Goal: Information Seeking & Learning: Learn about a topic

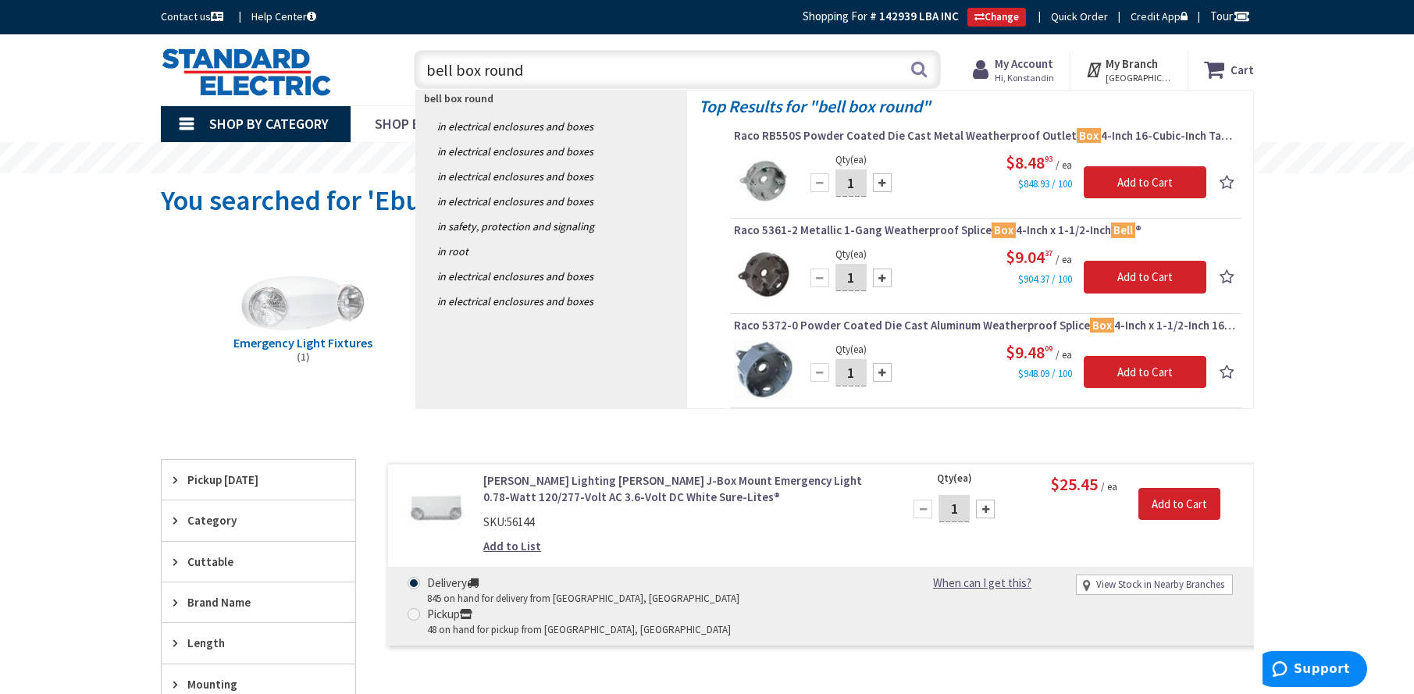
drag, startPoint x: 555, startPoint y: 71, endPoint x: 119, endPoint y: 53, distance: 436.2
click at [116, 55] on div "Skip to Content Toggle Nav bell box round bell box round Search Cart My Cart Cl…" at bounding box center [707, 69] width 1414 height 71
type input "motion sensor light"
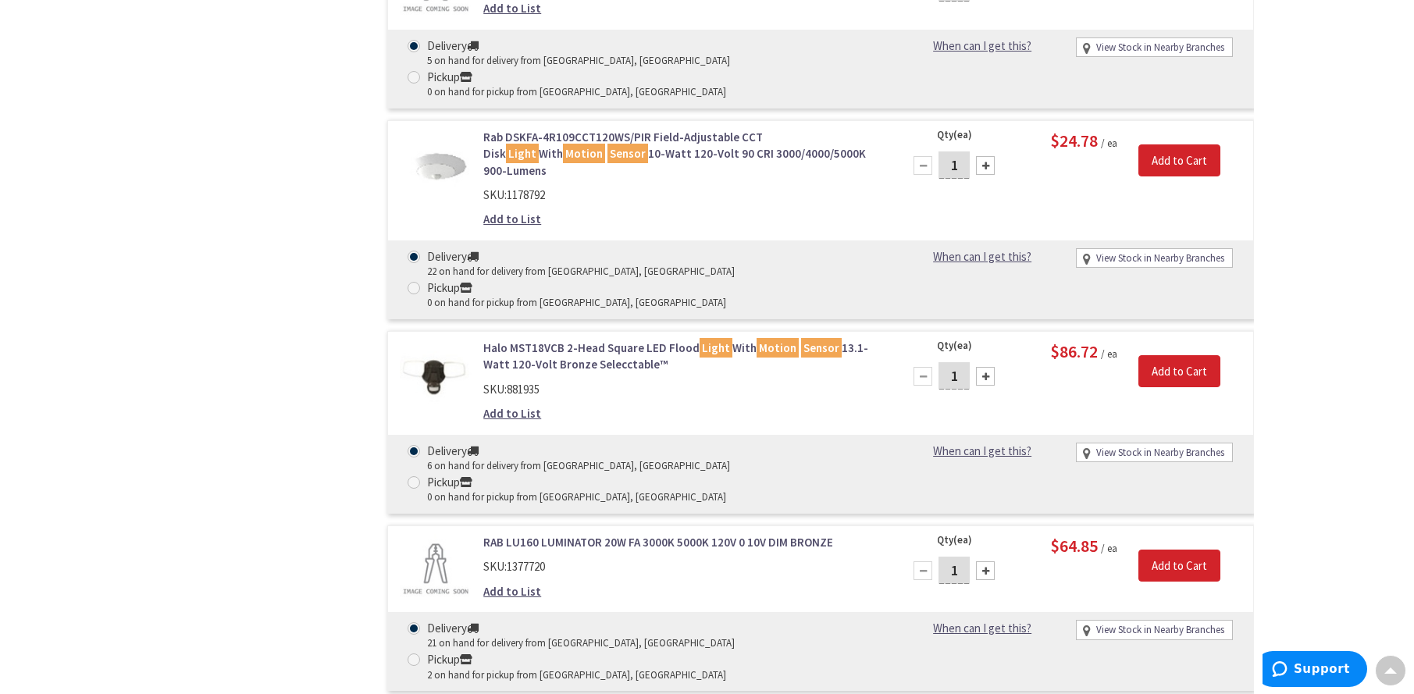
scroll to position [3673, 0]
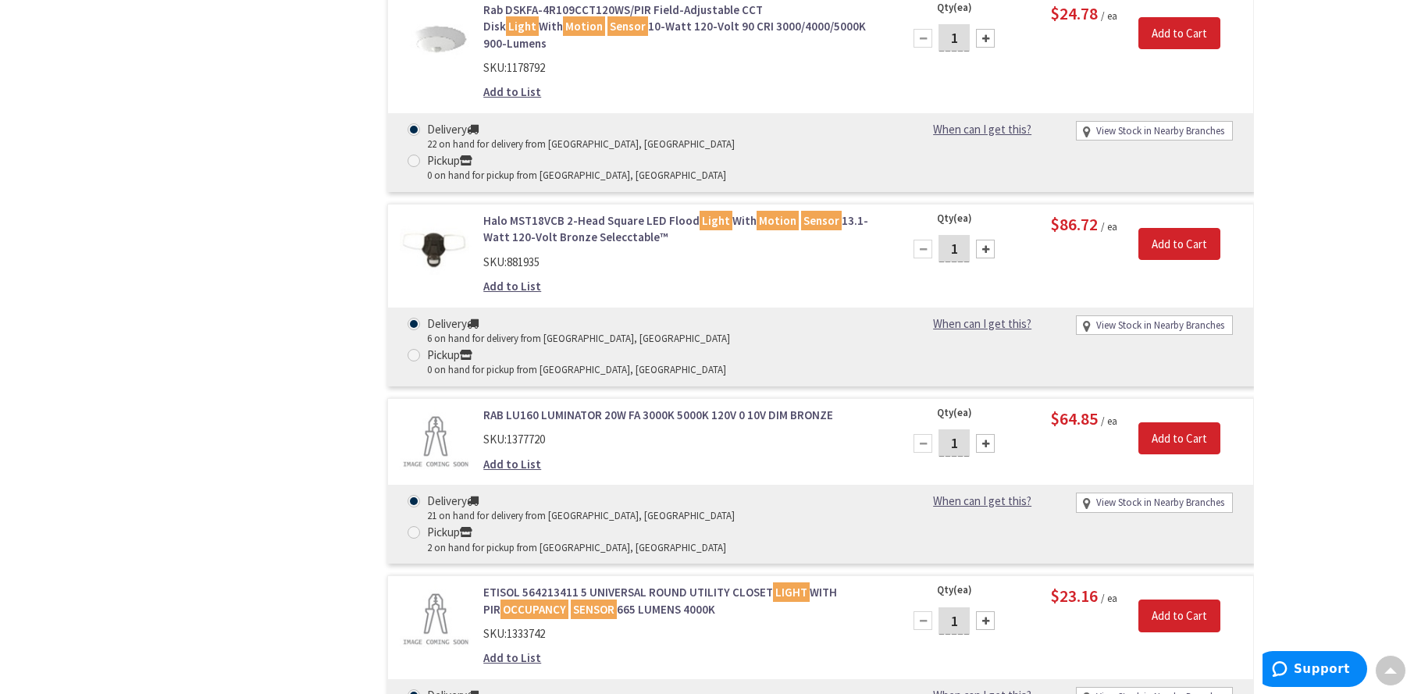
drag, startPoint x: 237, startPoint y: 585, endPoint x: 80, endPoint y: 491, distance: 182.2
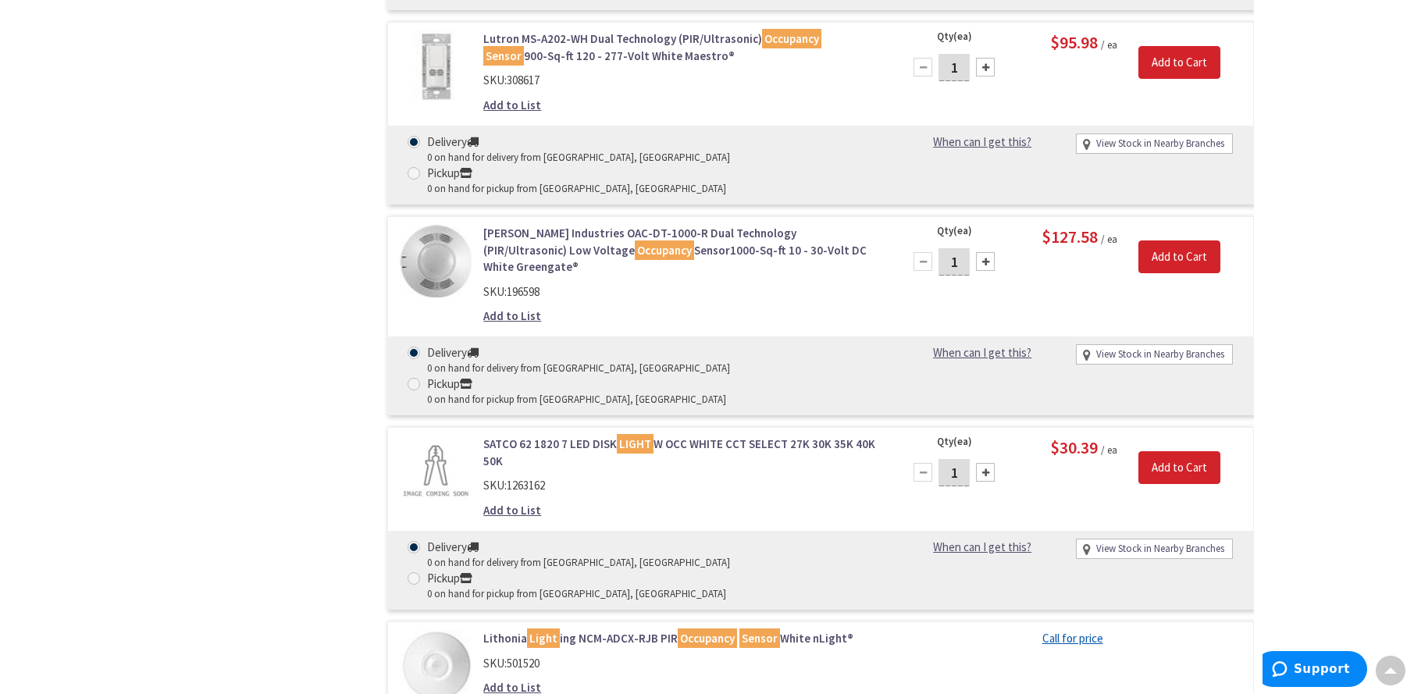
scroll to position [8175, 0]
